Goal: Book appointment/travel/reservation

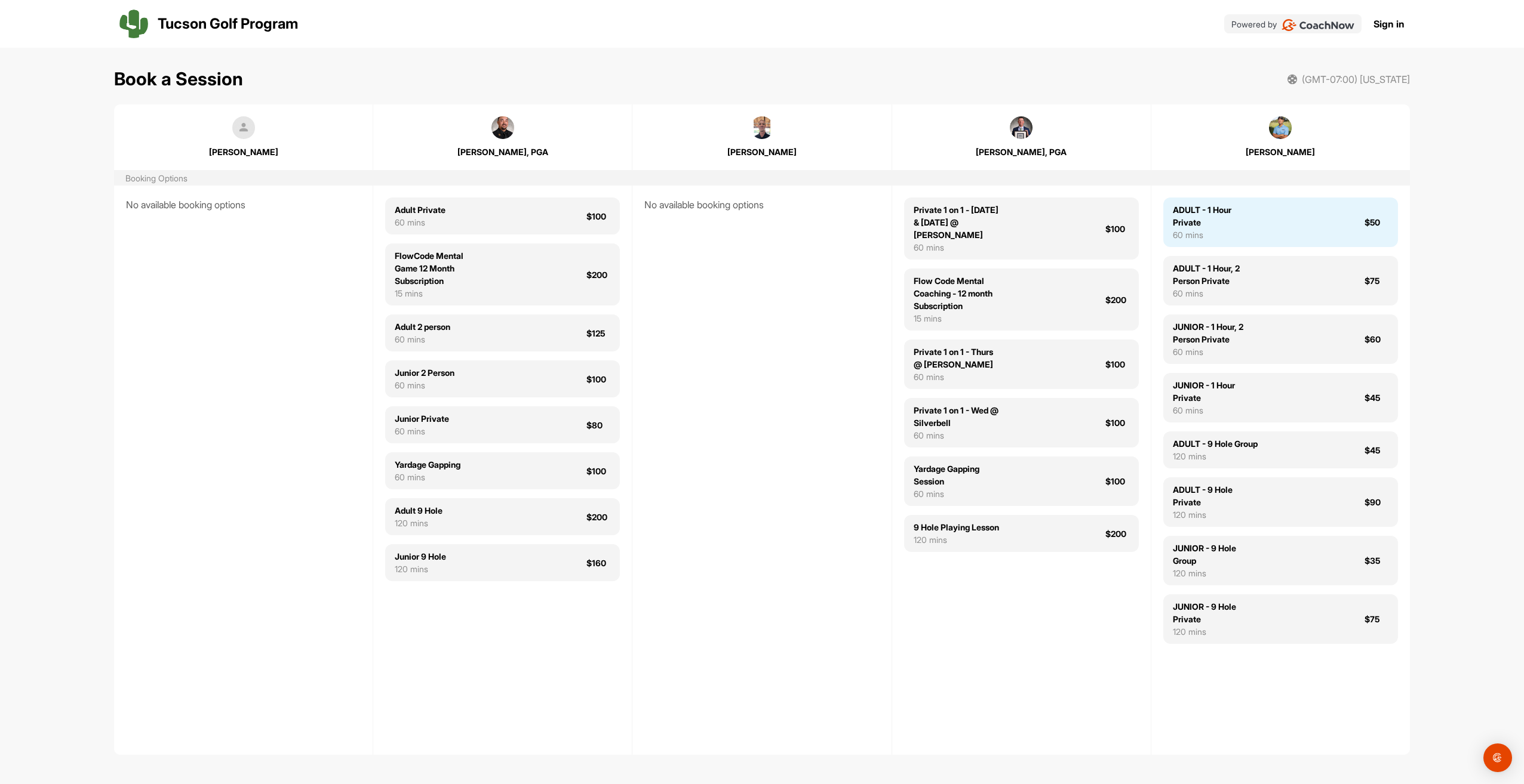
click at [1266, 228] on div "ADULT - 1 Hour Private 60 mins $50" at bounding box center [1281, 222] width 235 height 49
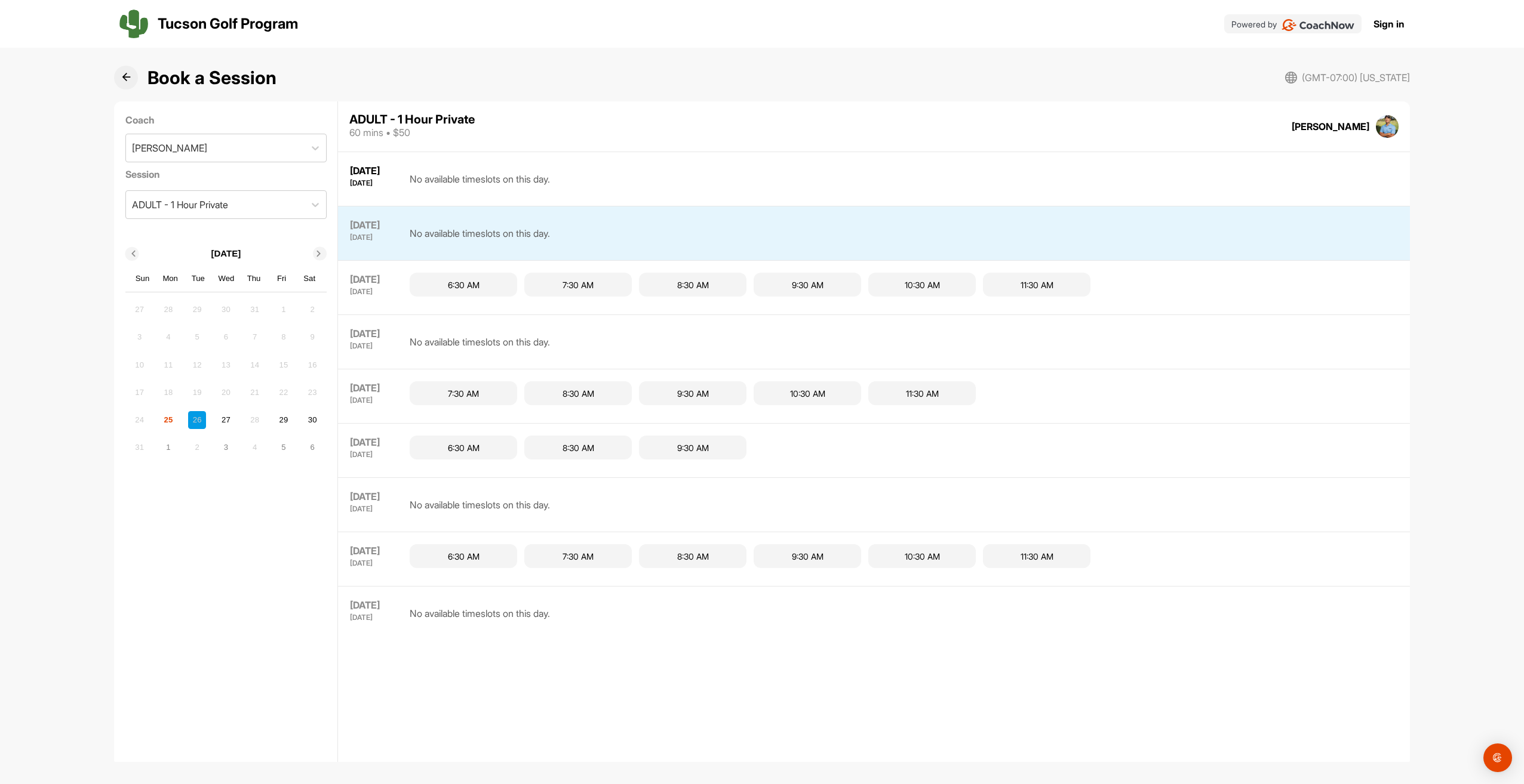
scroll to position [4, 0]
click at [588, 279] on div "7:30 AM" at bounding box center [578, 280] width 108 height 24
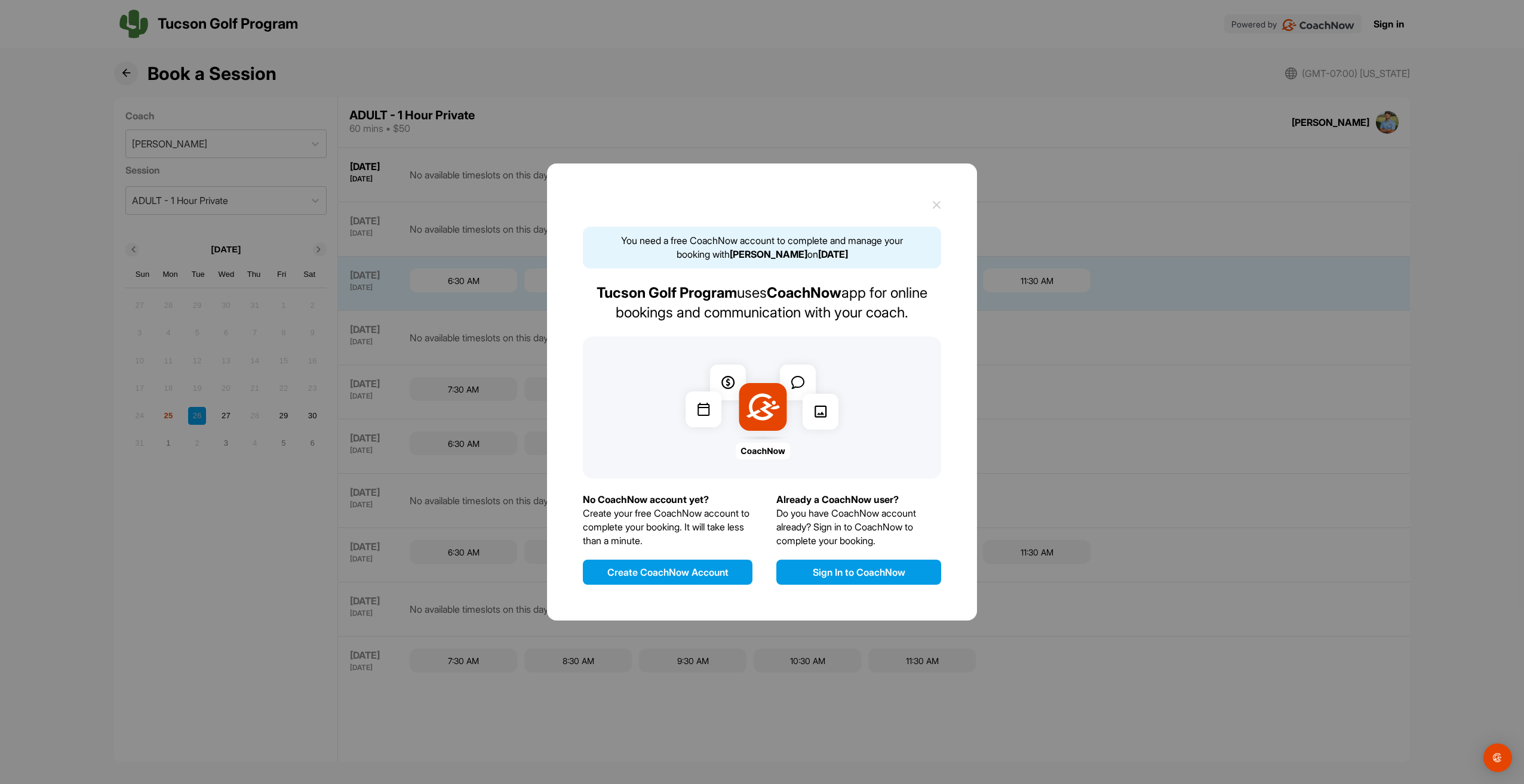
click at [841, 574] on button "Sign In to CoachNow" at bounding box center [859, 572] width 165 height 25
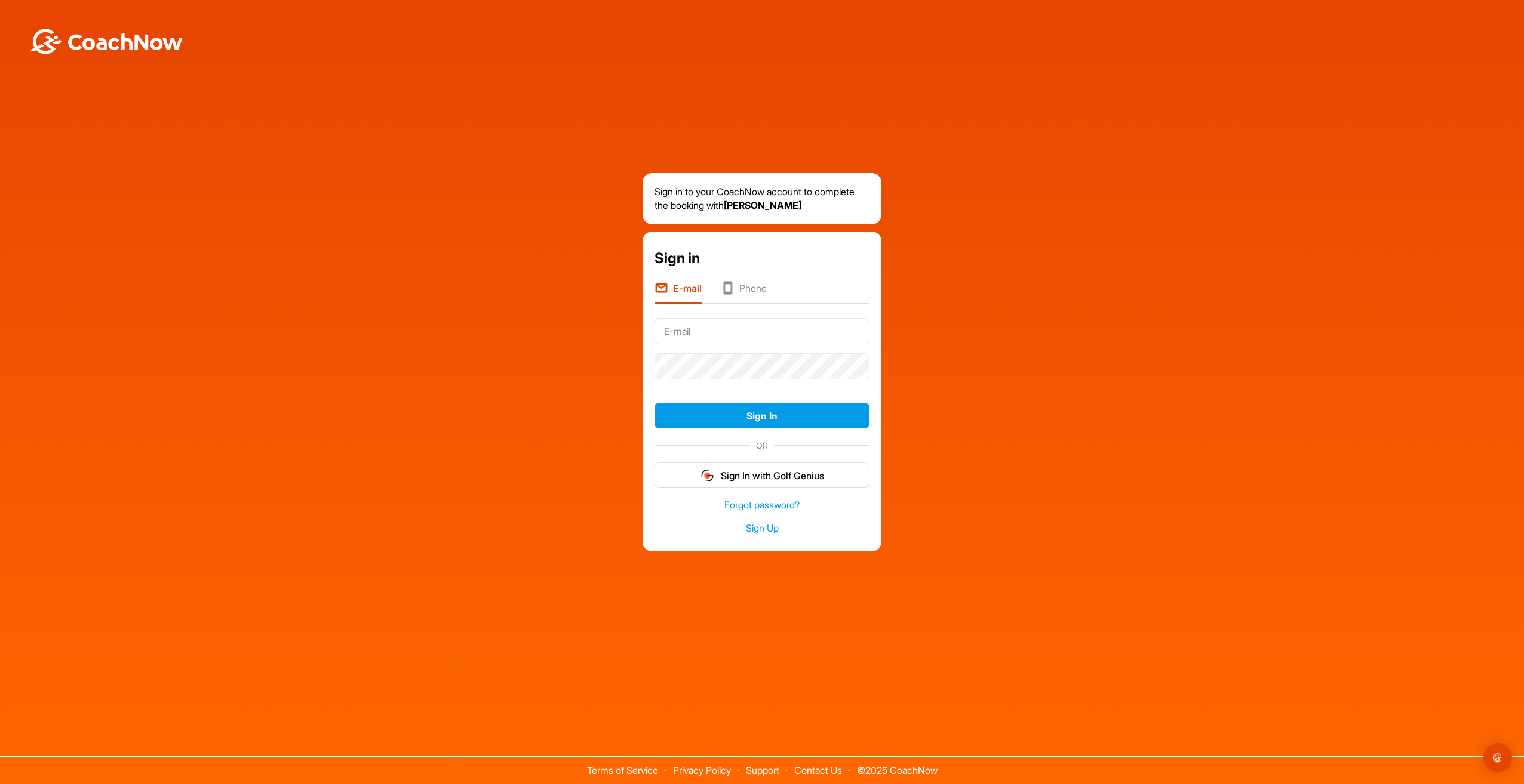
click at [681, 340] on input "text" at bounding box center [762, 331] width 215 height 26
click at [655, 403] on button "Sign In" at bounding box center [762, 416] width 215 height 26
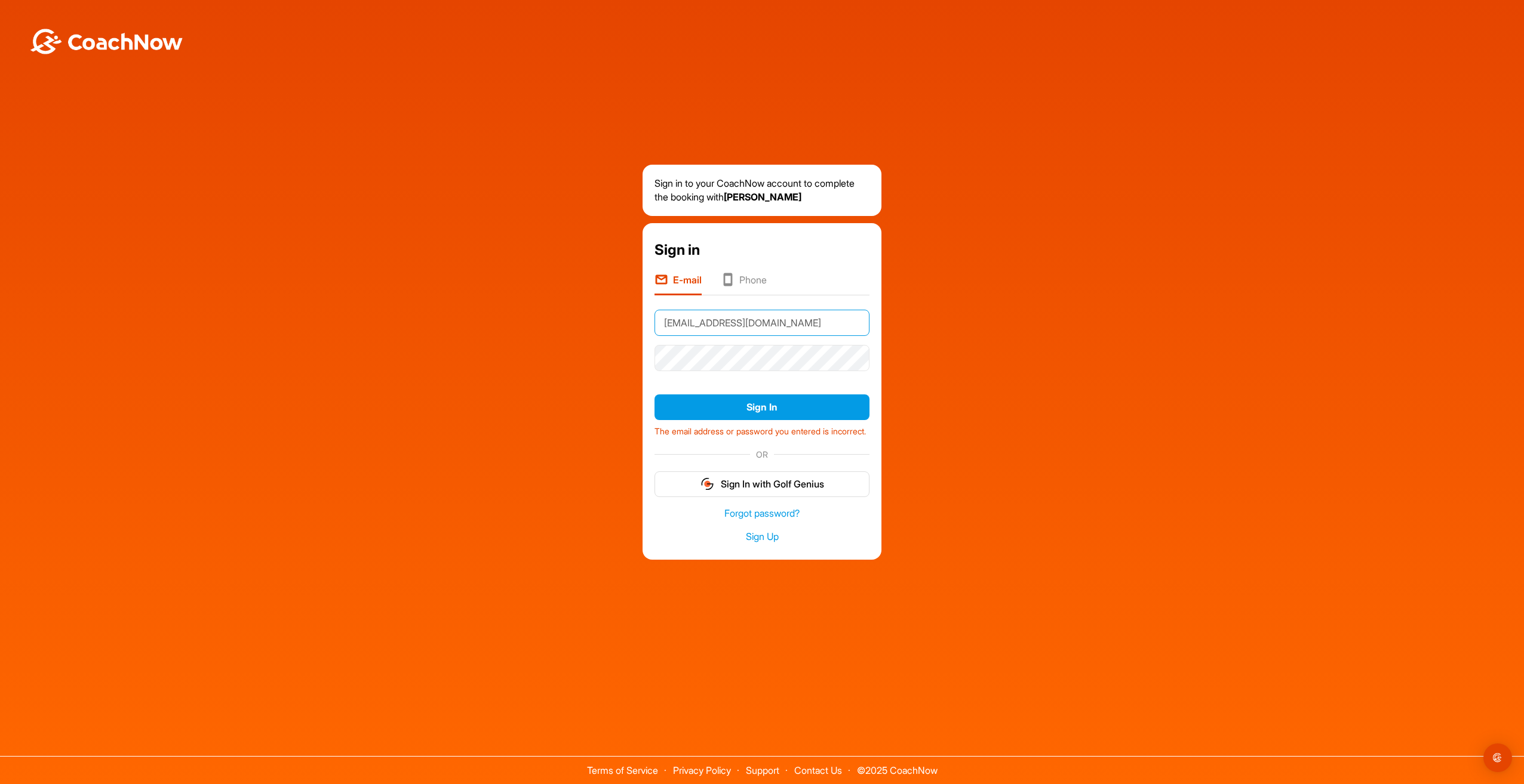
click at [812, 322] on input "airwayheightsdq@hotmail.com" at bounding box center [762, 323] width 215 height 26
type input "eoszacik@gmail.com"
click at [732, 398] on button "Sign In" at bounding box center [762, 407] width 215 height 26
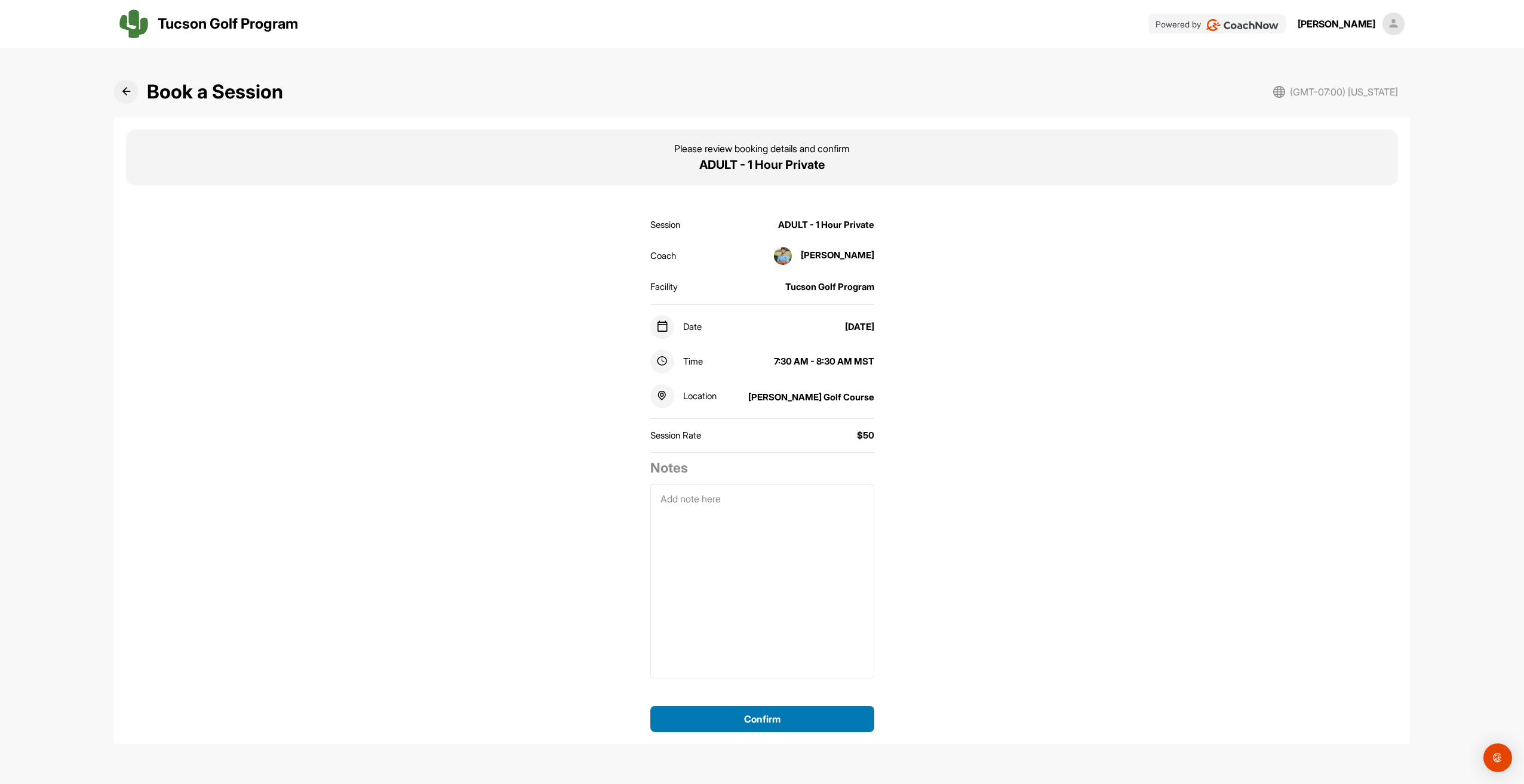
click at [692, 713] on button "Confirm" at bounding box center [762, 719] width 224 height 26
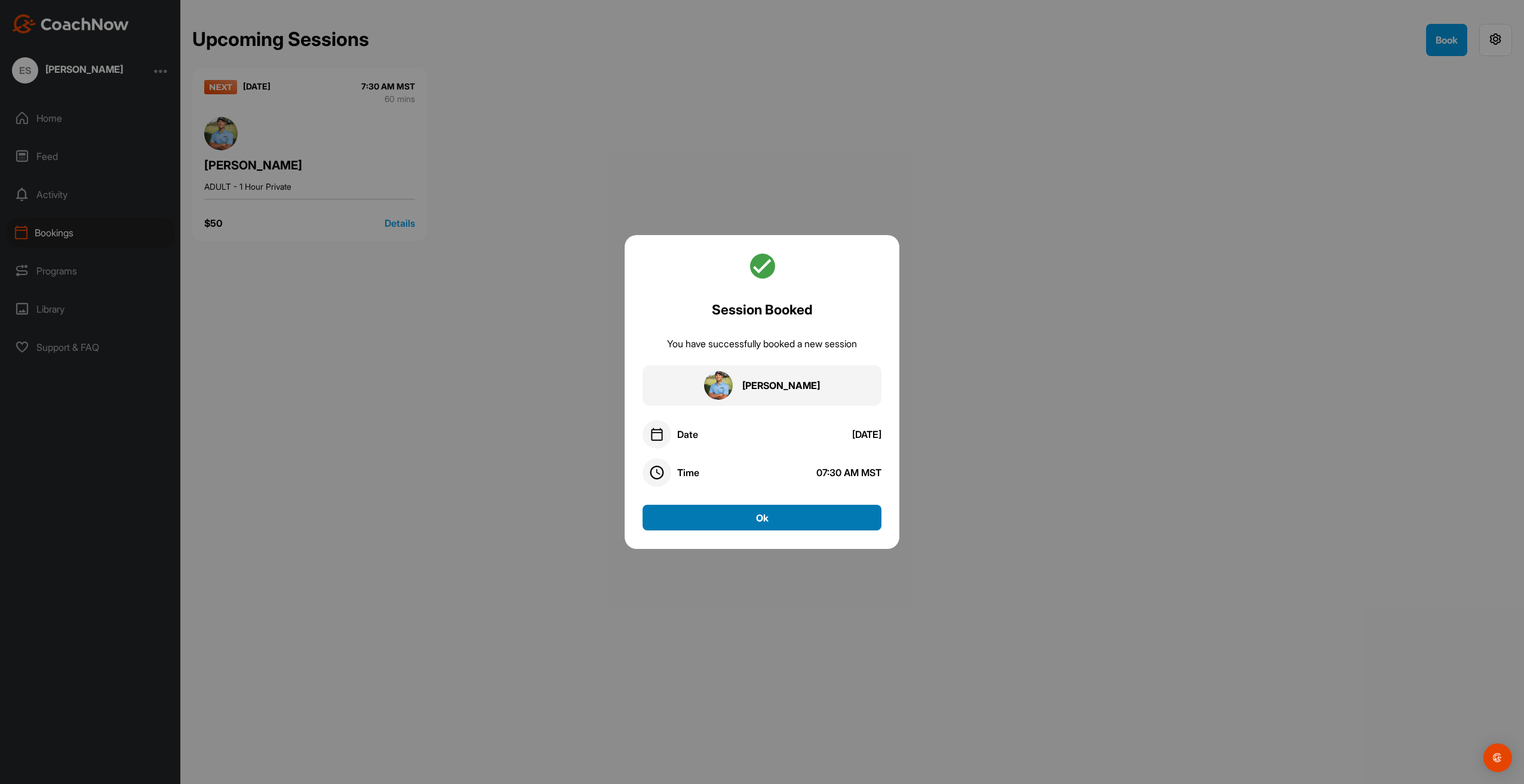
click at [688, 521] on button "Ok" at bounding box center [762, 518] width 239 height 26
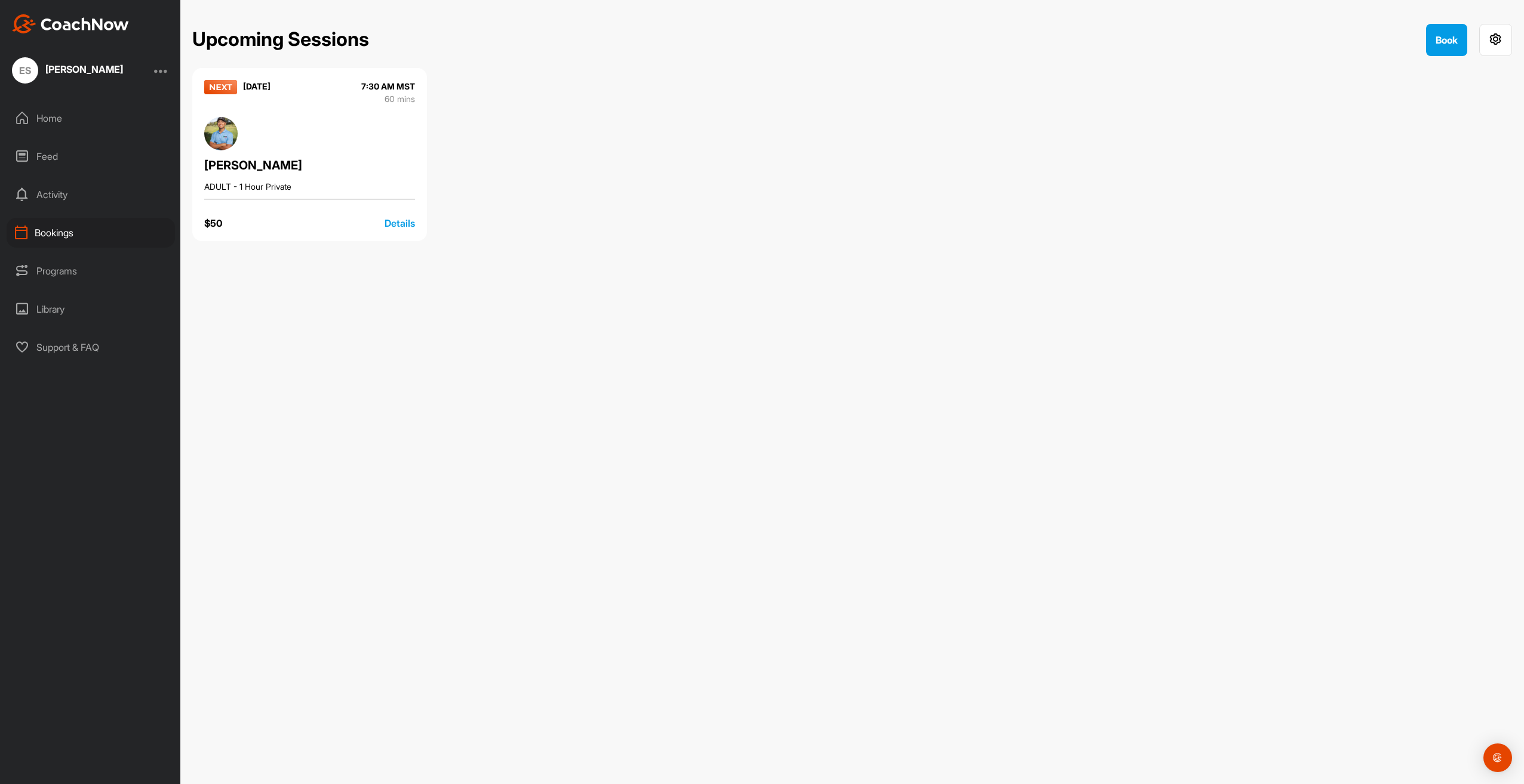
click at [62, 230] on div "Bookings" at bounding box center [91, 233] width 169 height 30
click at [404, 224] on div "Details" at bounding box center [400, 223] width 30 height 14
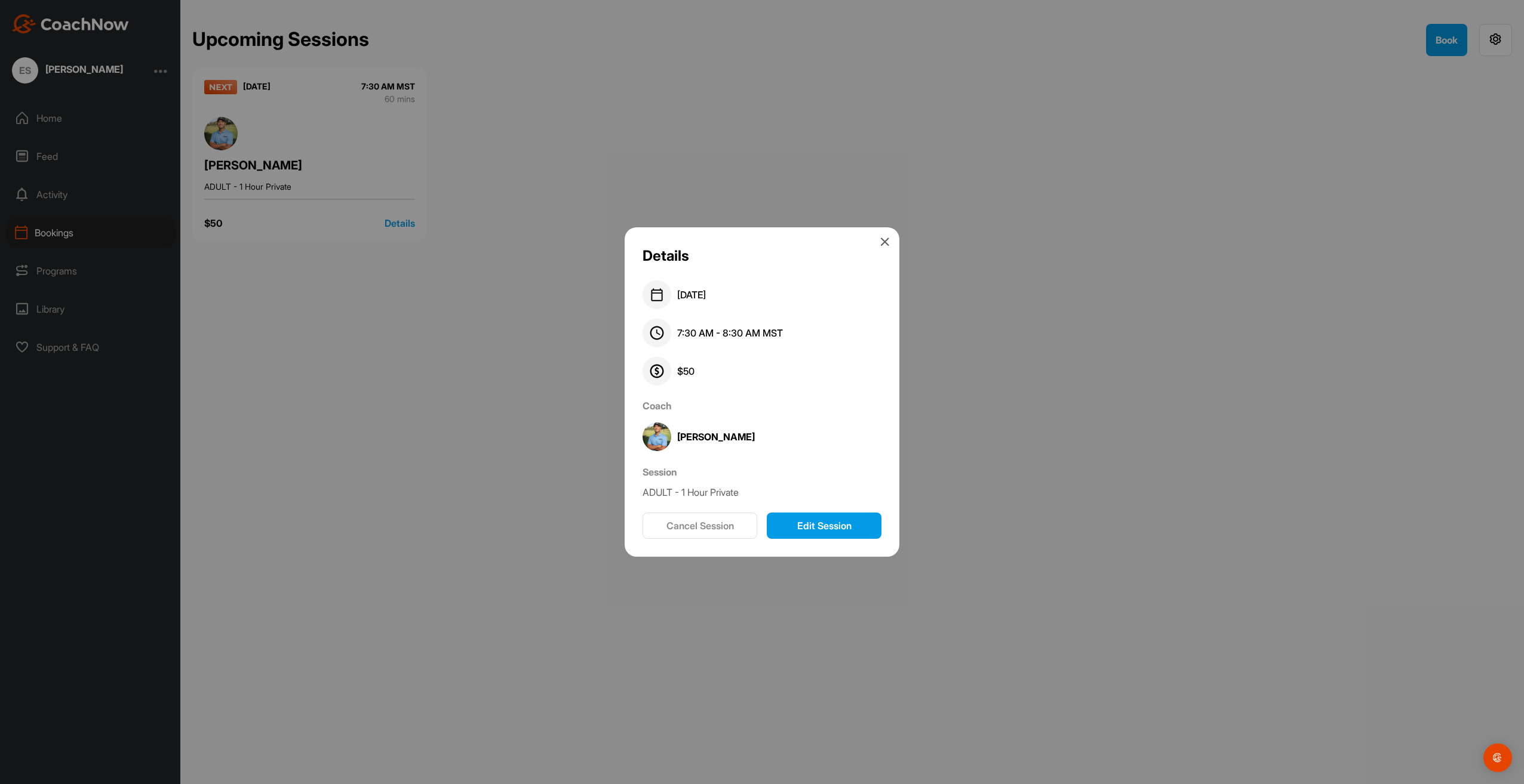
click at [888, 243] on icon at bounding box center [885, 241] width 10 height 10
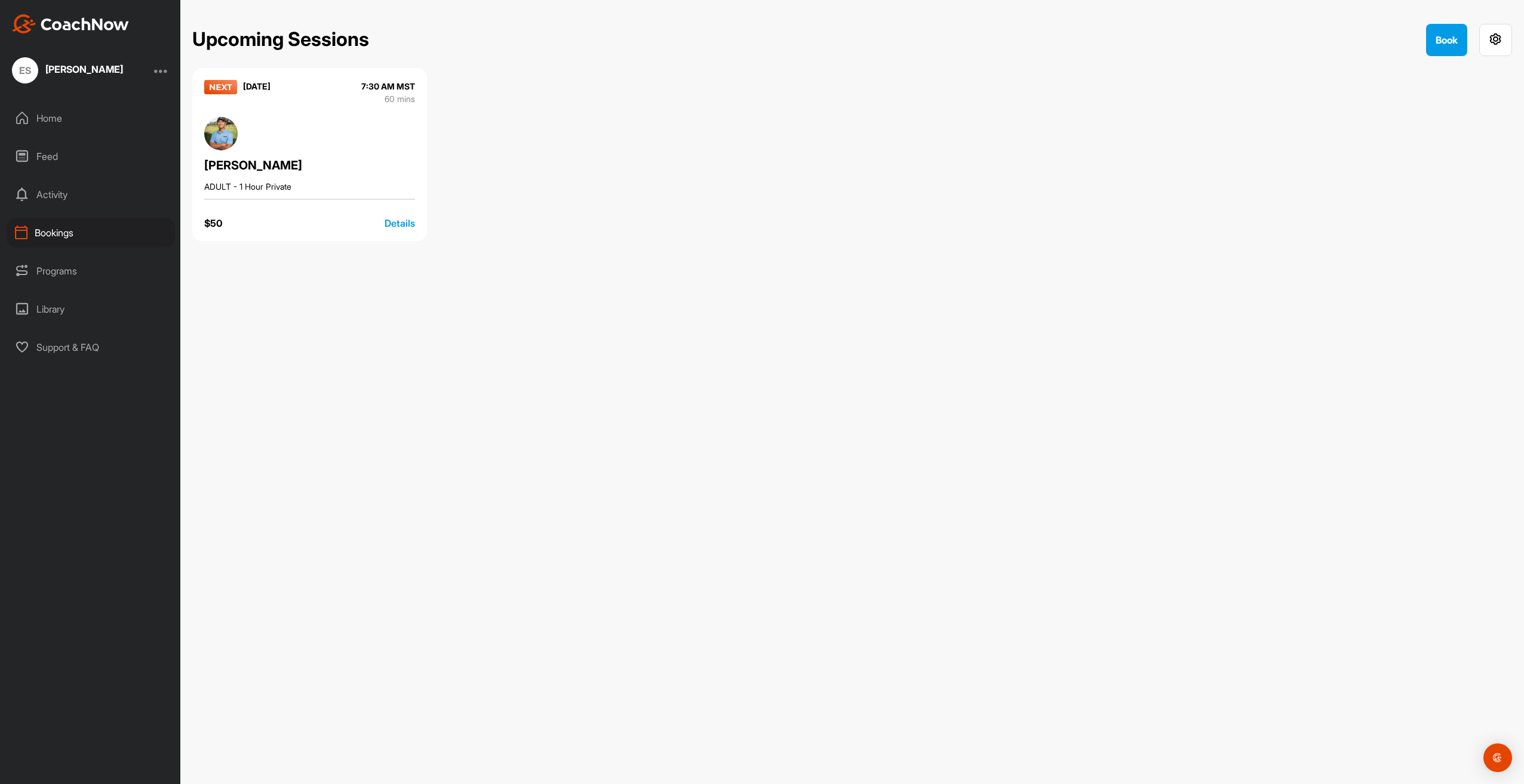
click at [45, 118] on div "Home" at bounding box center [91, 118] width 169 height 30
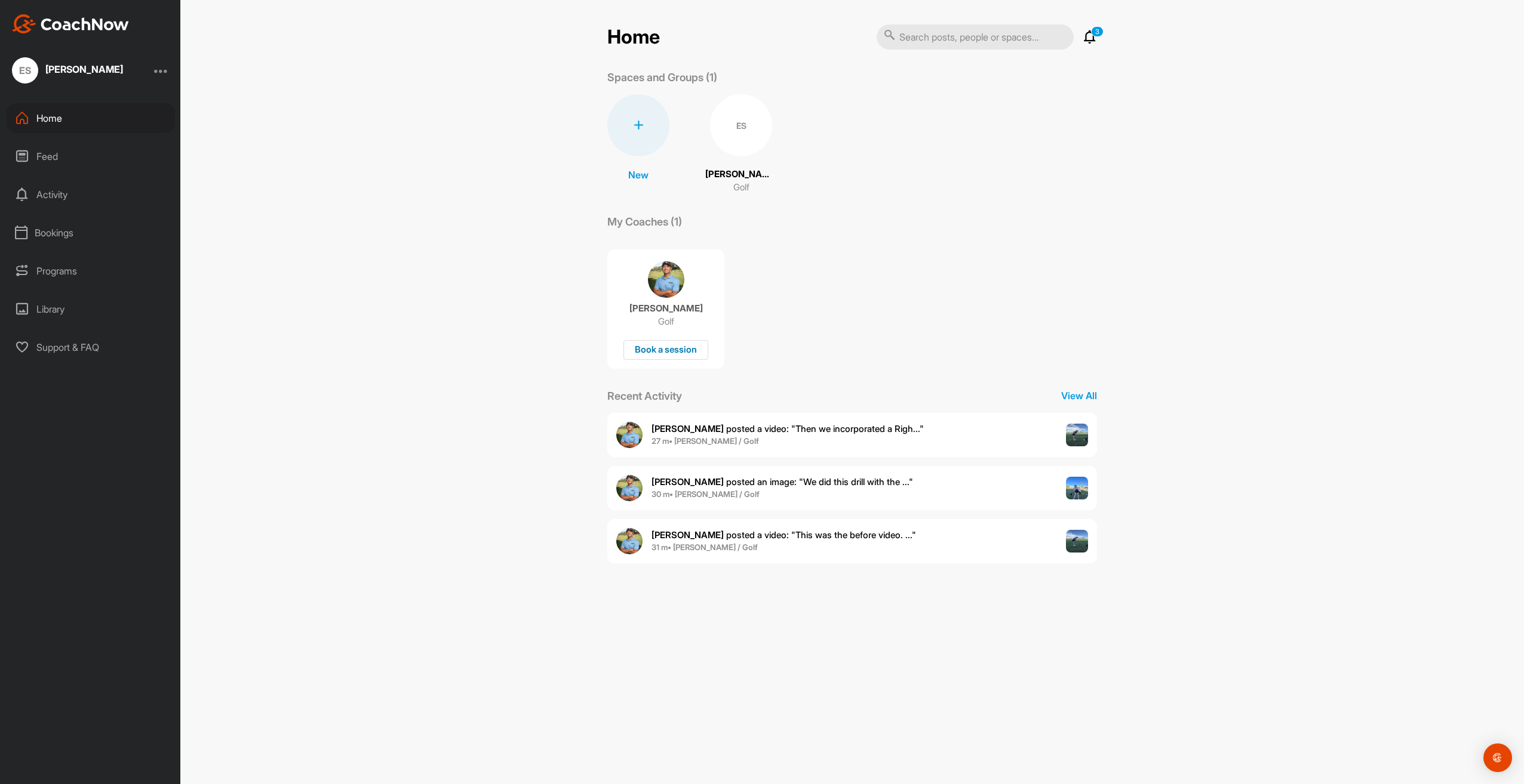
click at [668, 353] on div "Book a session" at bounding box center [666, 350] width 85 height 19
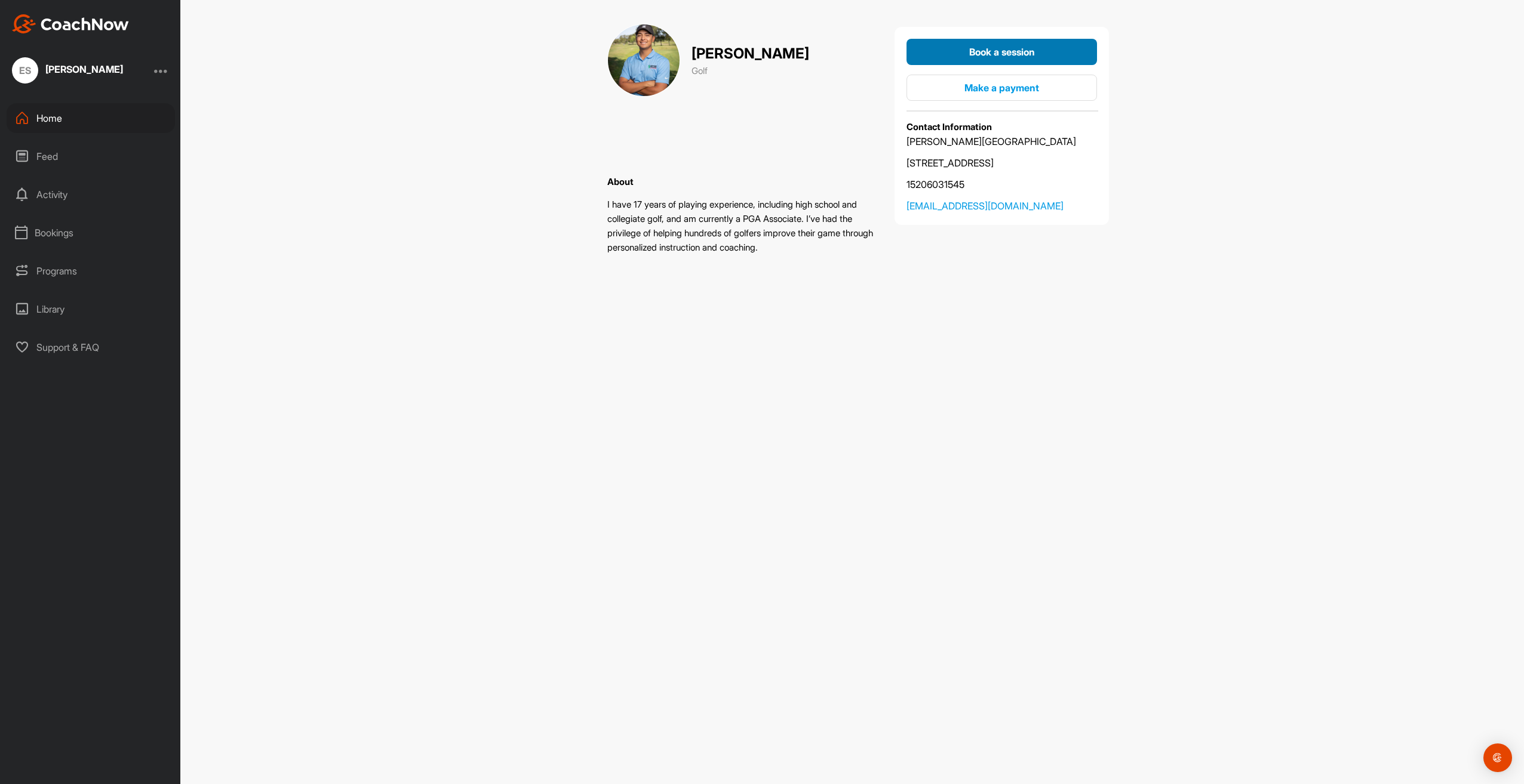
click at [942, 51] on div "Book a session" at bounding box center [1002, 52] width 171 height 14
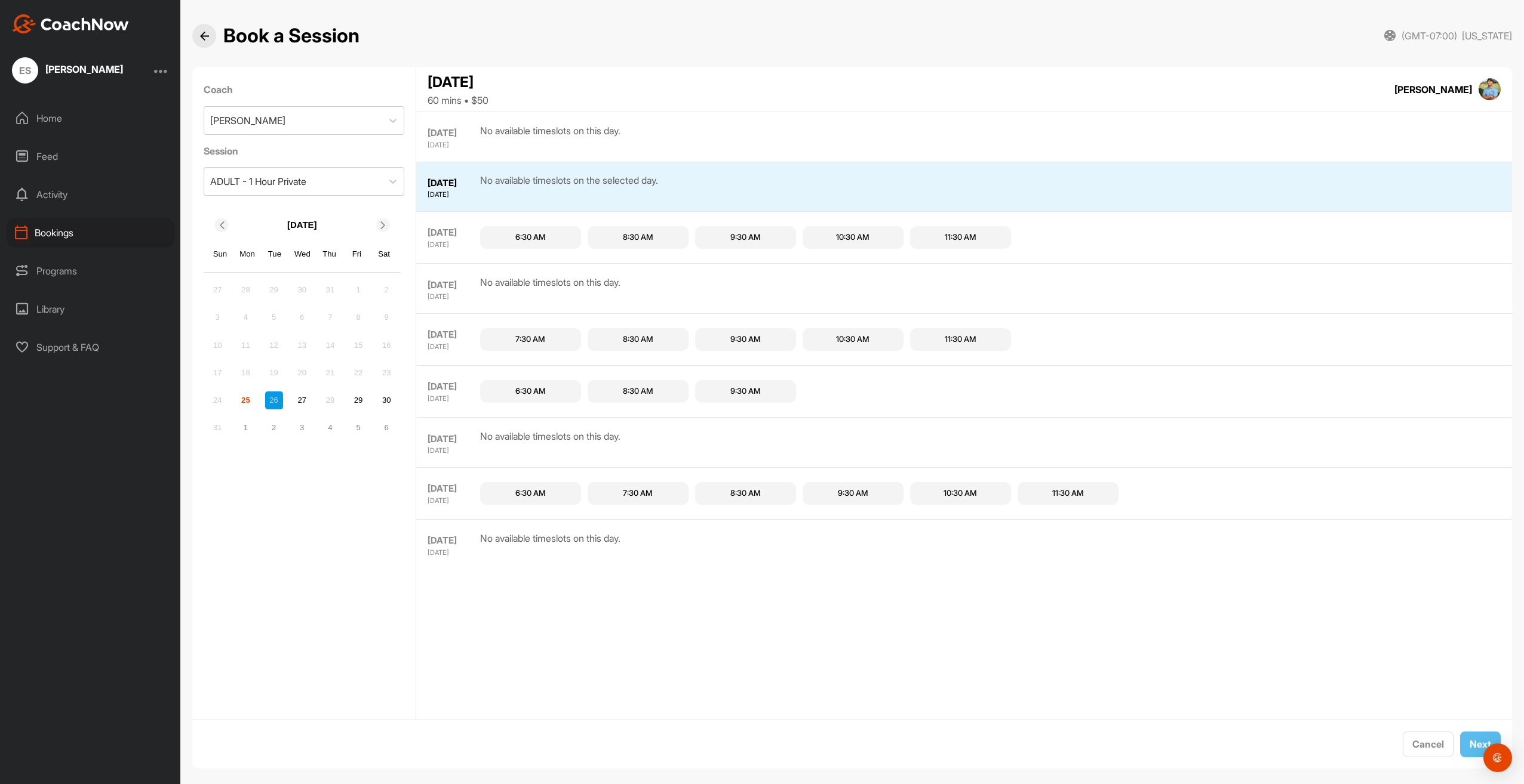
scroll to position [11, 0]
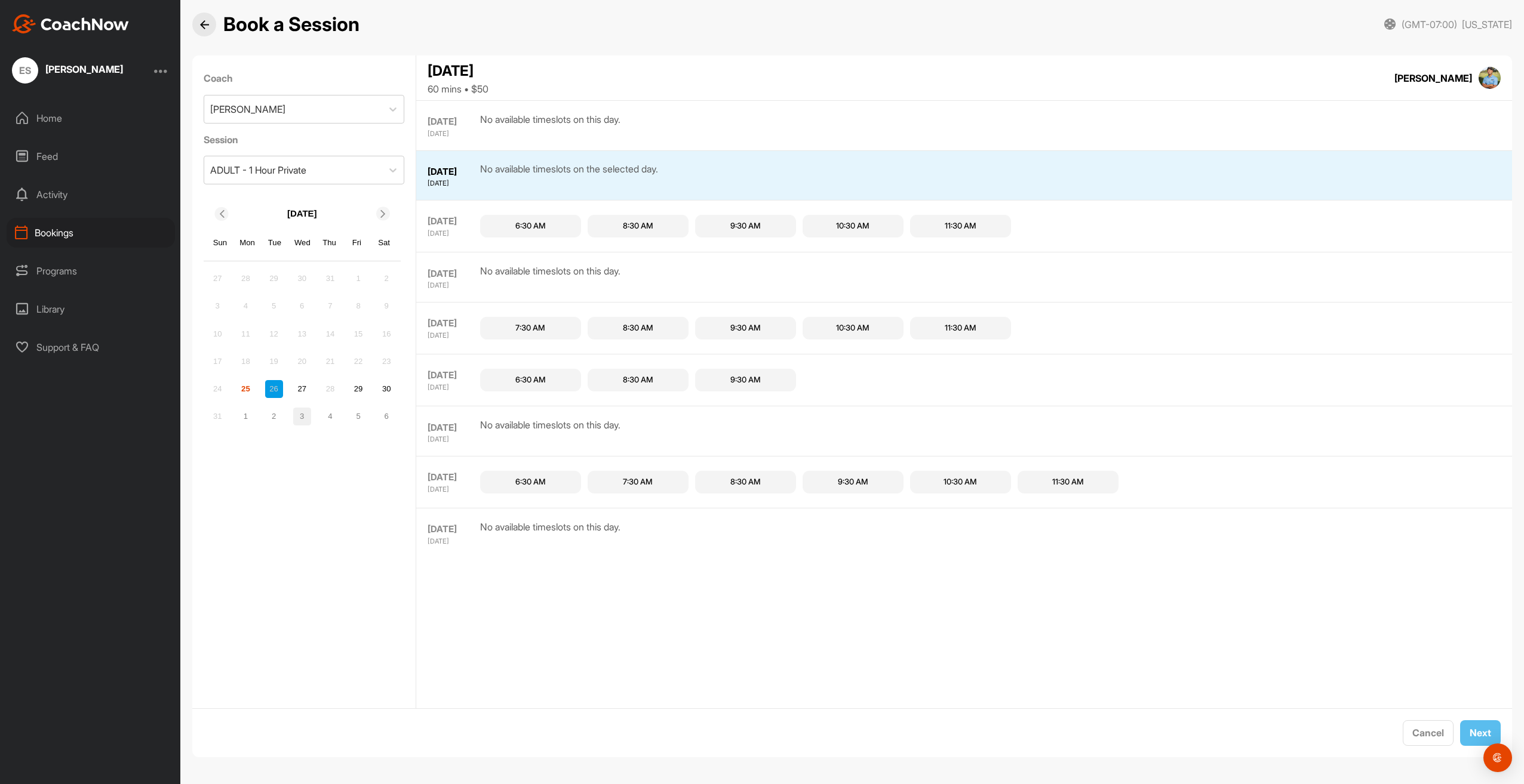
click at [306, 416] on div "3" at bounding box center [302, 417] width 18 height 18
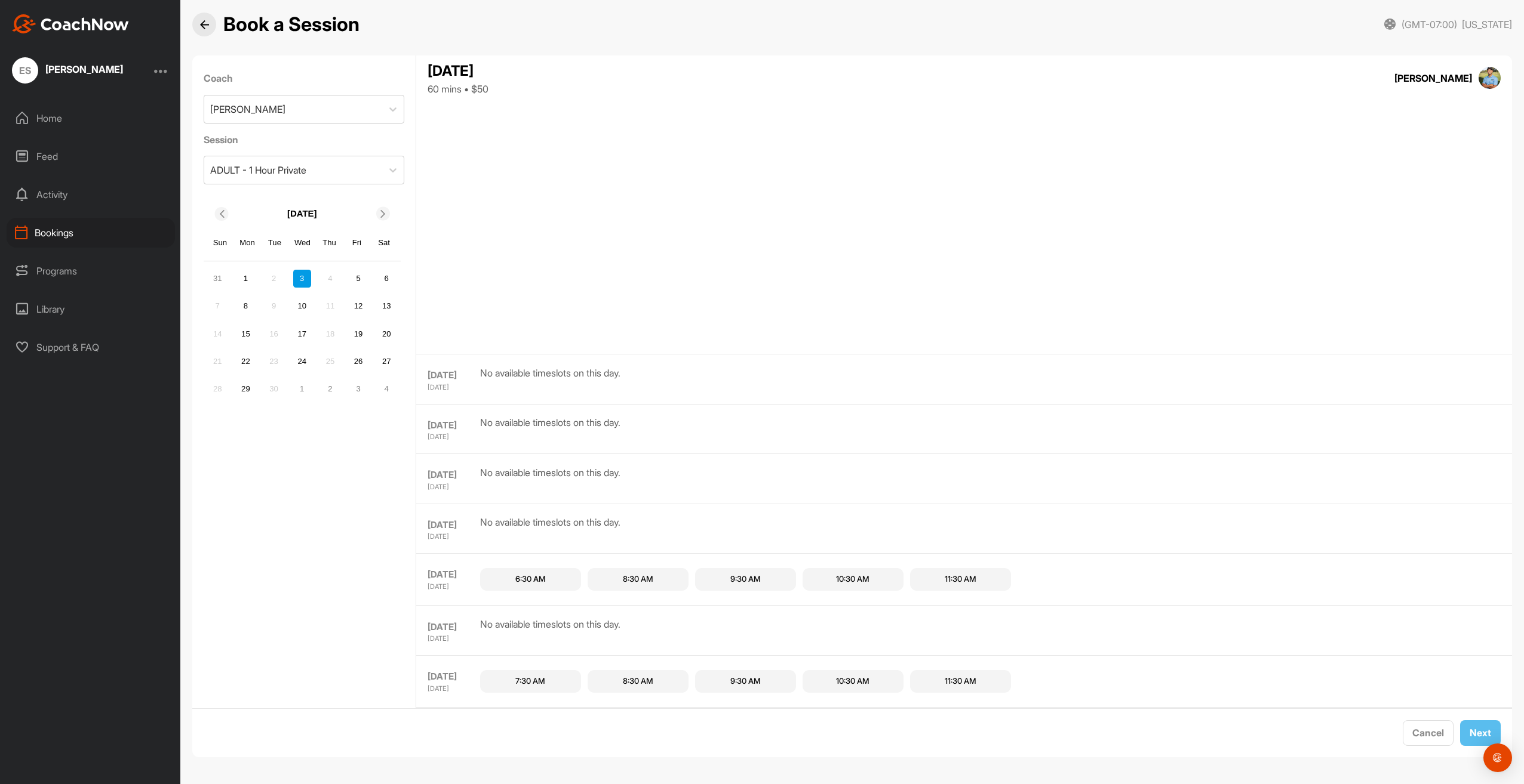
scroll to position [0, 0]
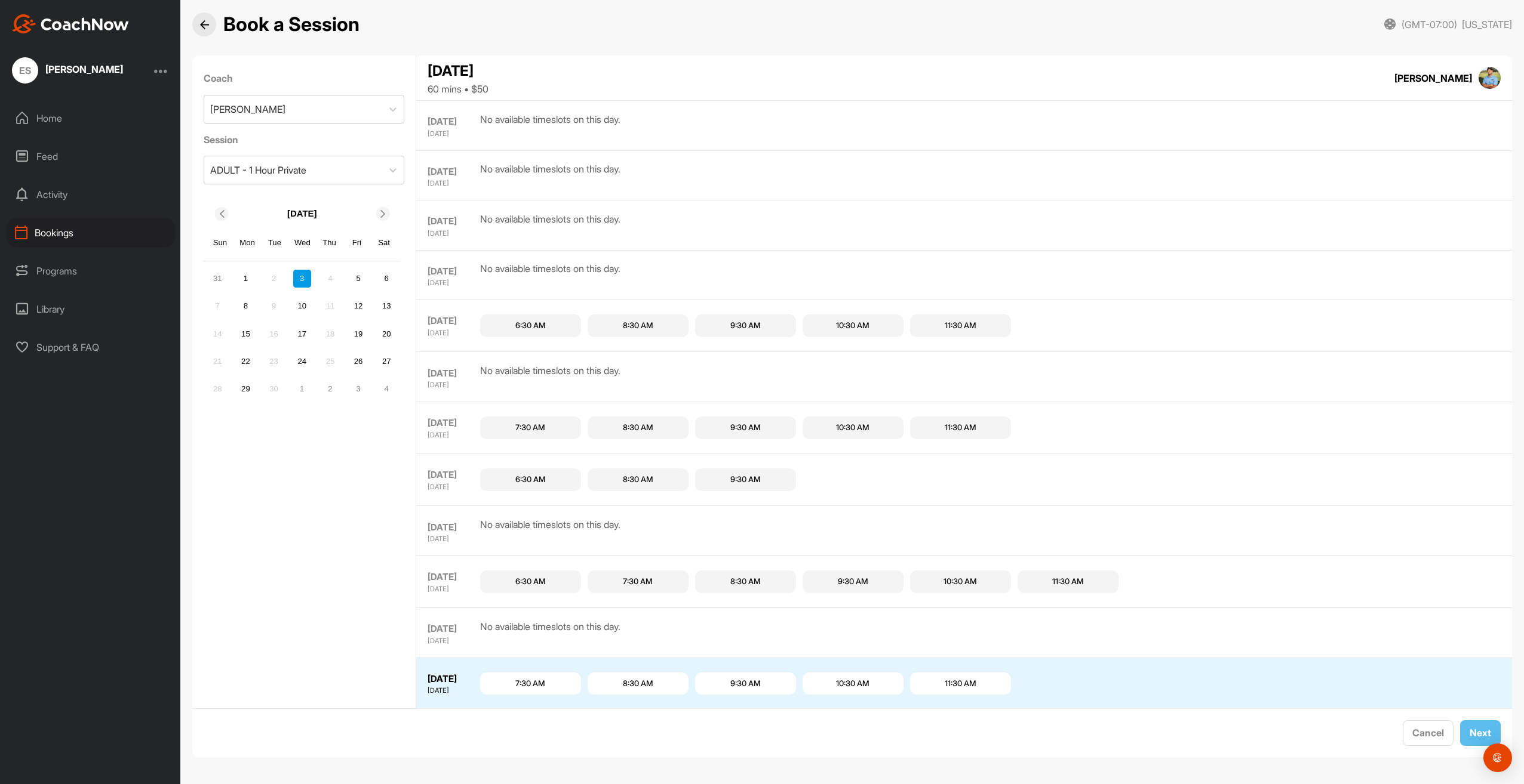
click at [523, 684] on div "7:30 AM" at bounding box center [530, 684] width 30 height 12
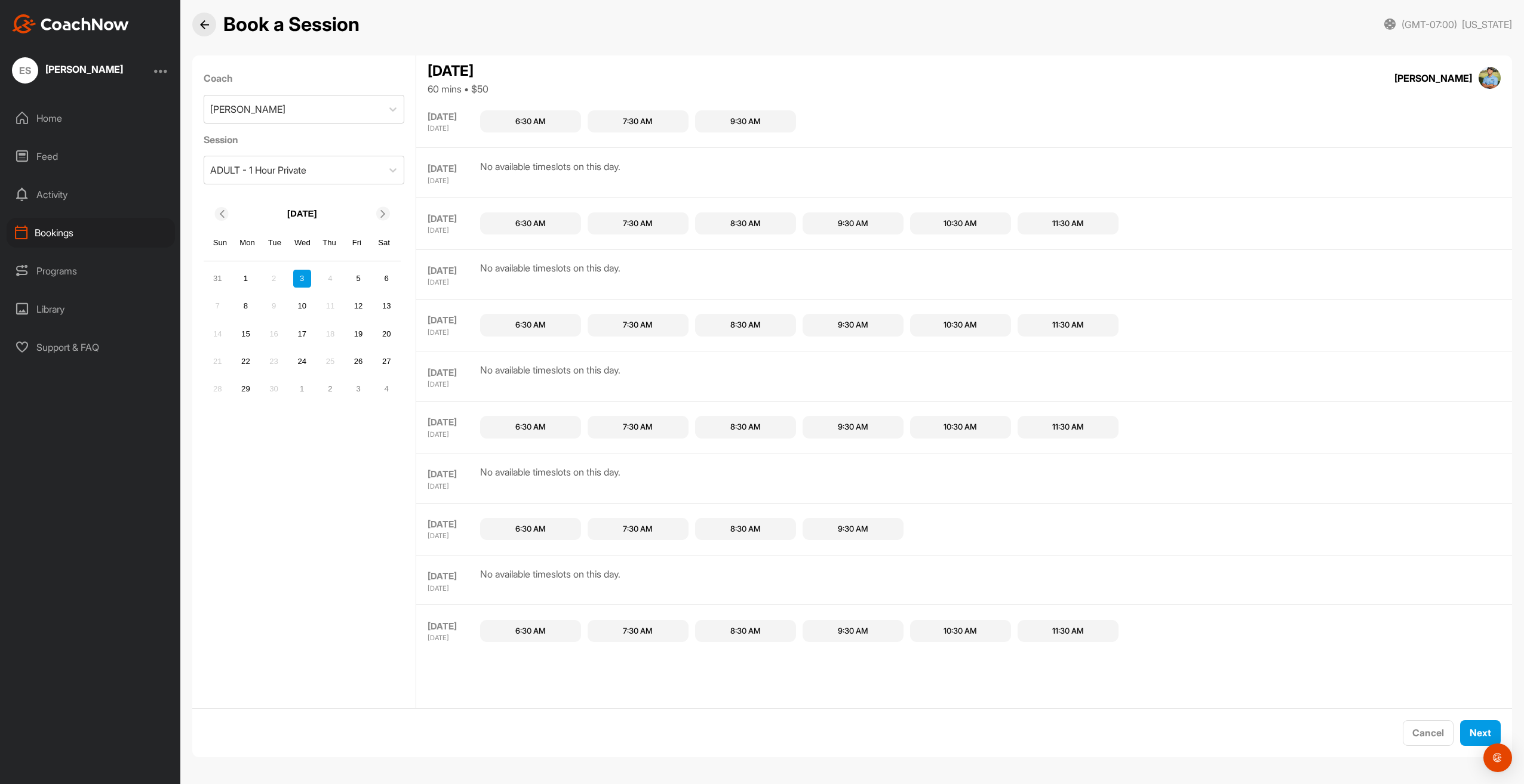
scroll to position [716, 0]
click at [1470, 731] on button "Next" at bounding box center [1480, 733] width 41 height 26
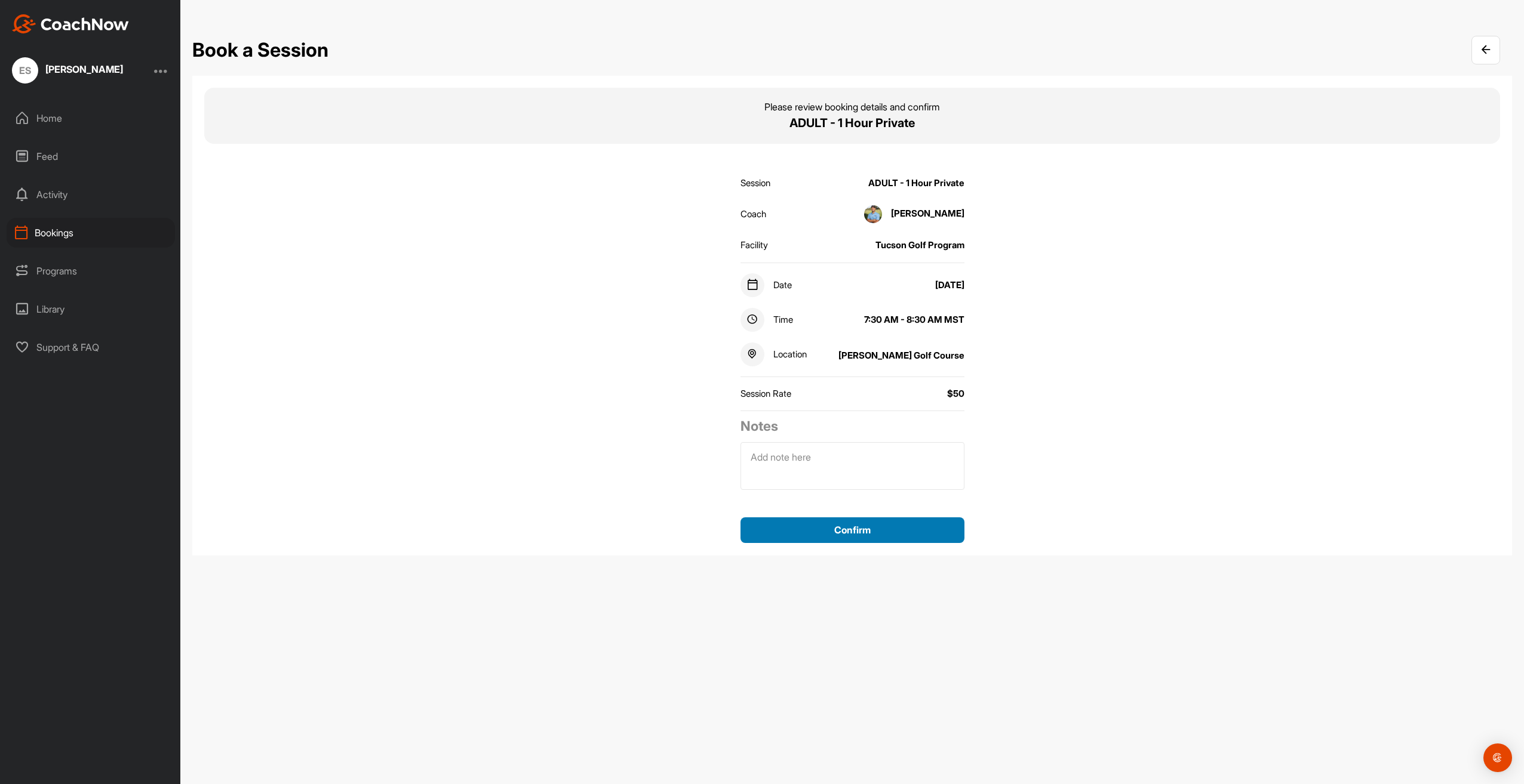
click at [844, 531] on button "Confirm" at bounding box center [852, 530] width 224 height 26
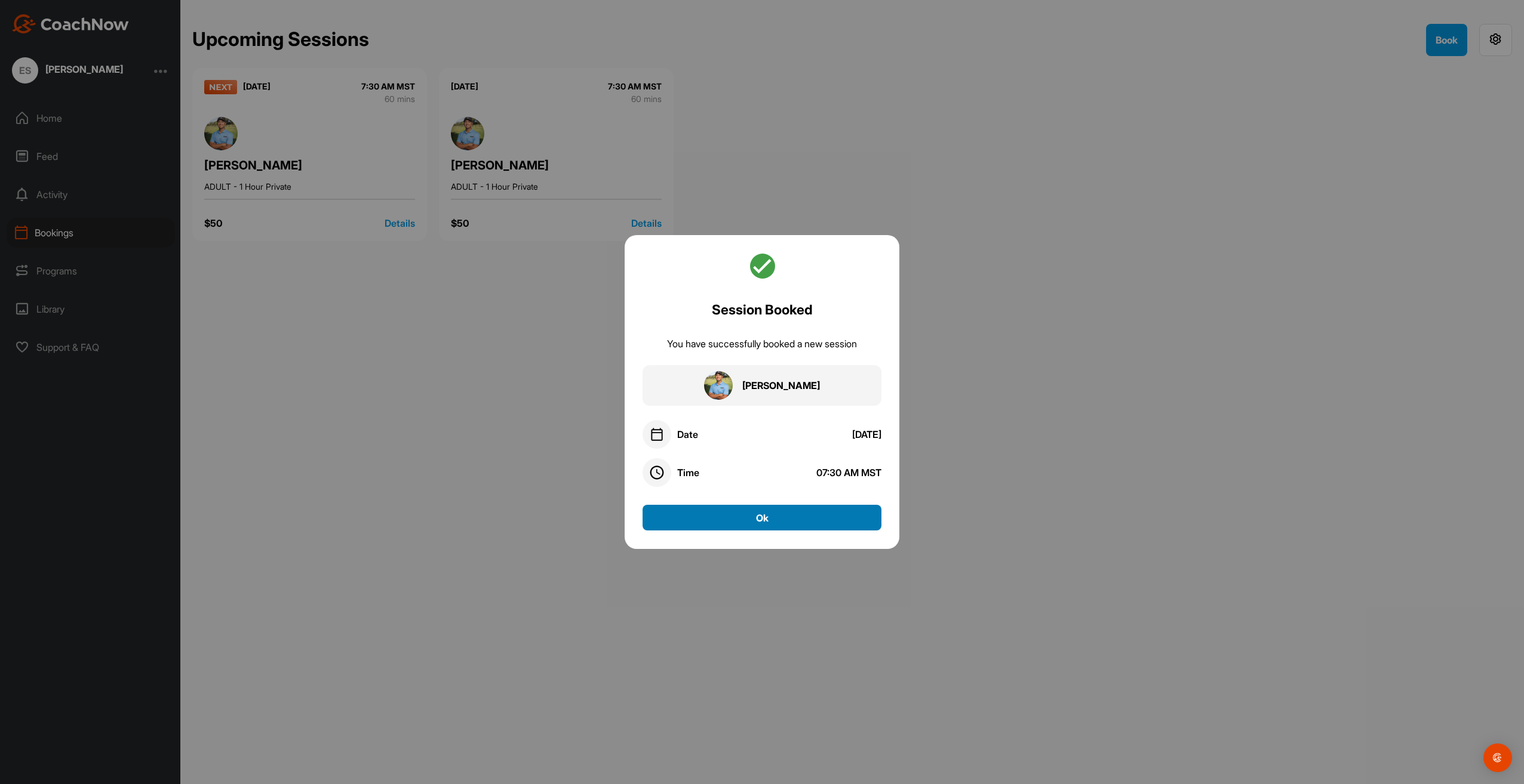
click at [774, 515] on button "Ok" at bounding box center [762, 518] width 239 height 26
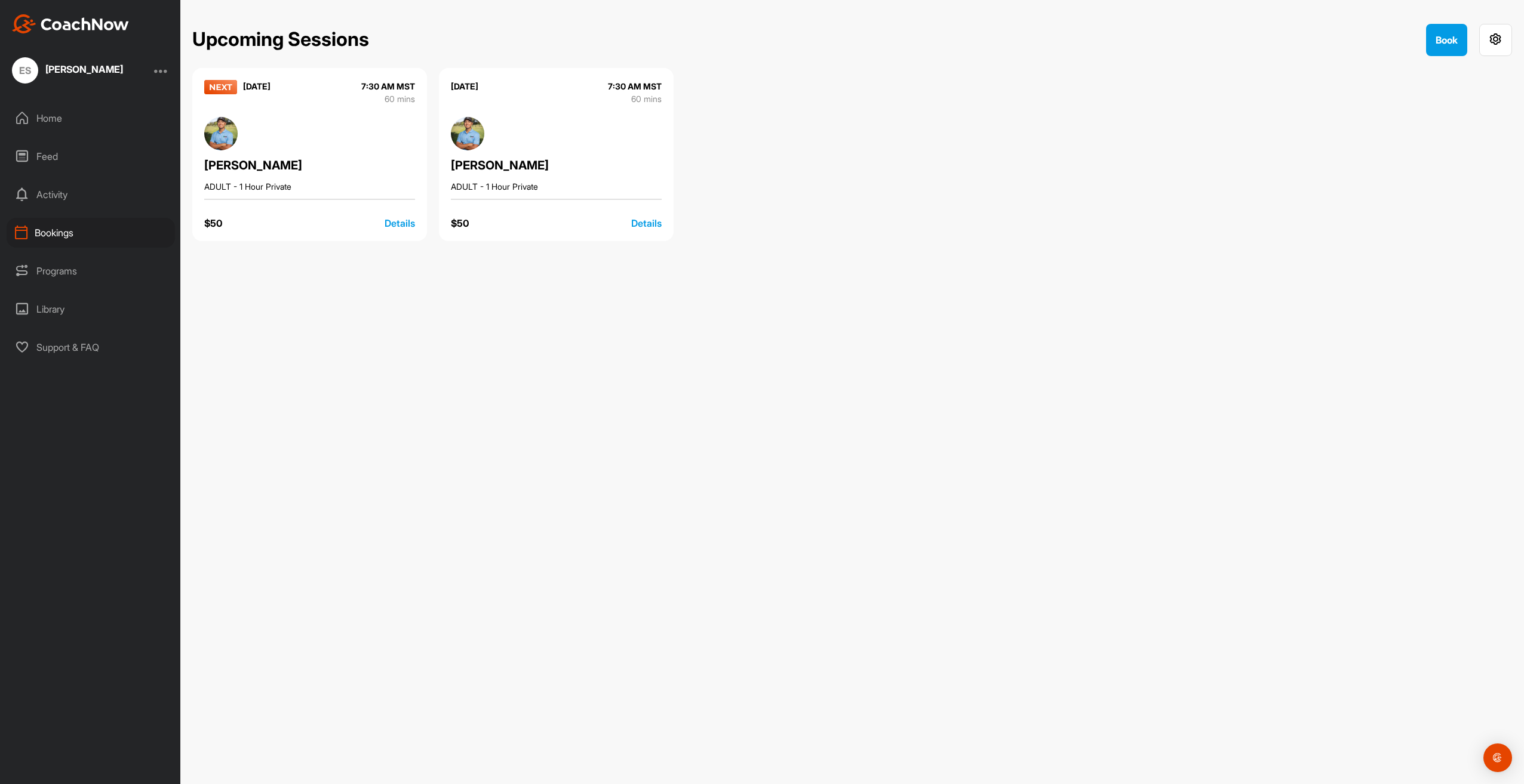
click at [55, 118] on div "Home" at bounding box center [91, 118] width 169 height 30
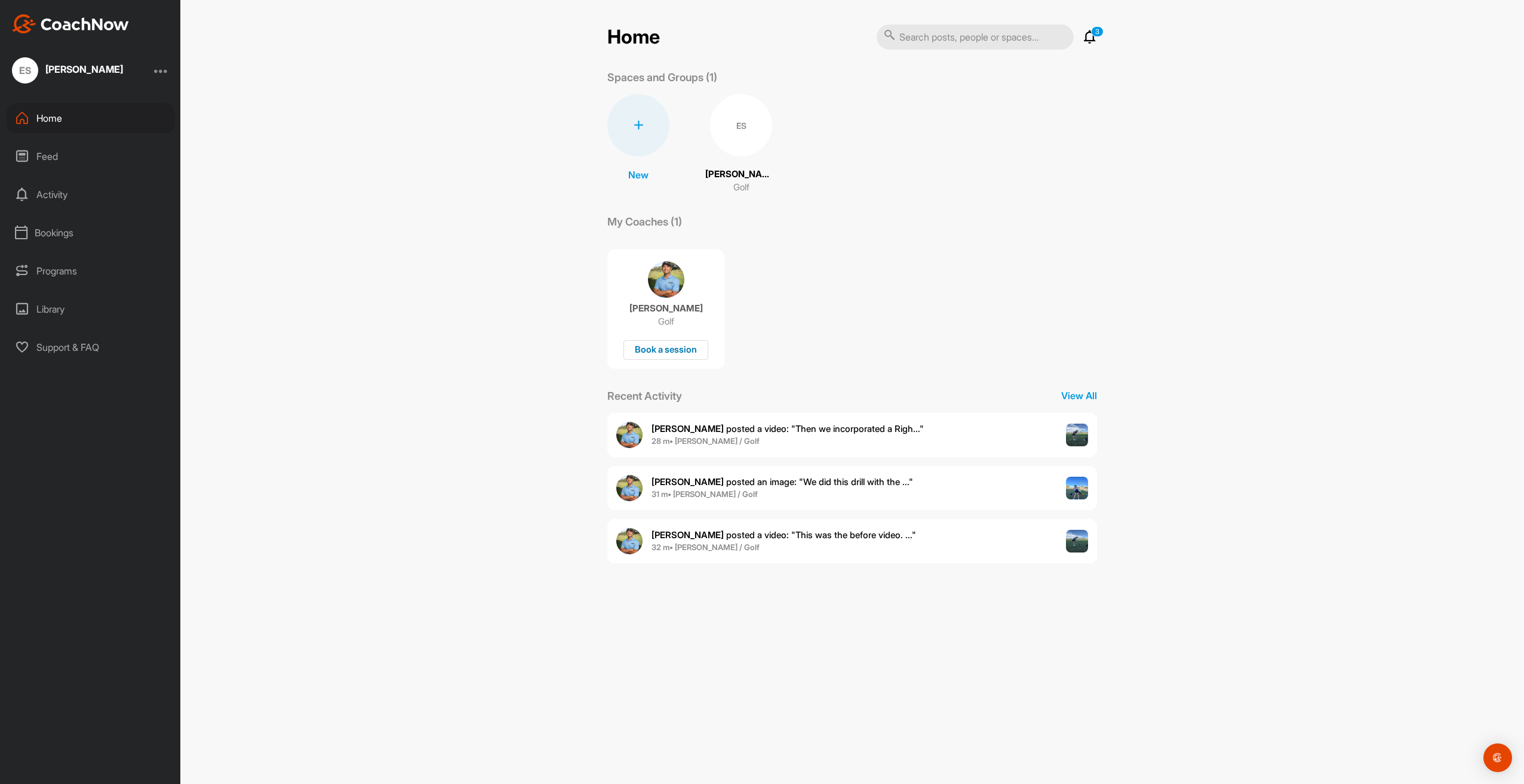
click at [676, 350] on div "Book a session" at bounding box center [666, 350] width 85 height 19
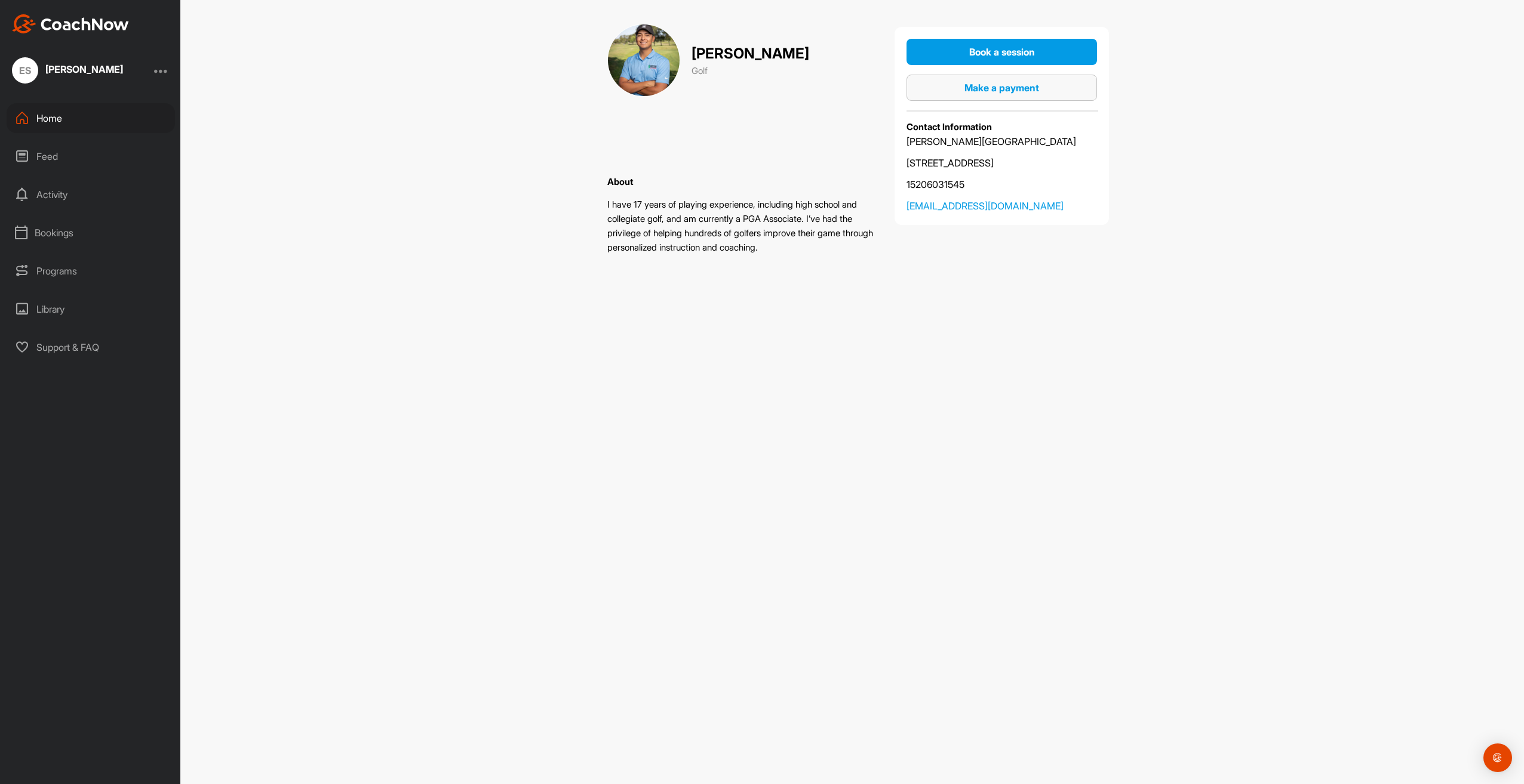
click at [1006, 85] on span "Make a payment" at bounding box center [1001, 88] width 75 height 12
